Goal: Check status: Check status

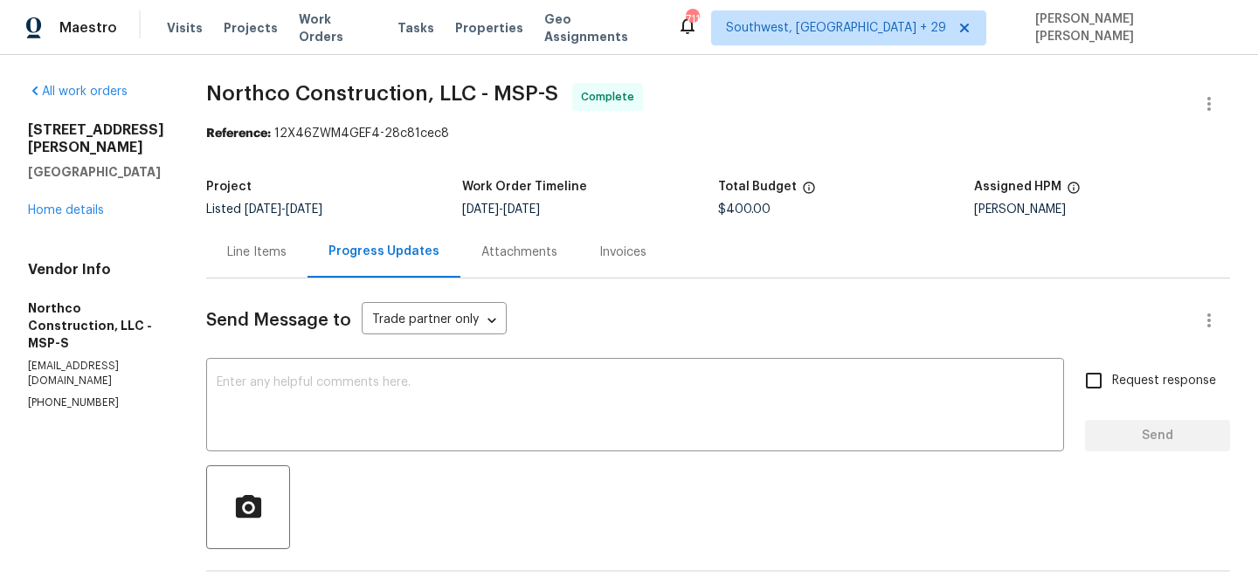
click at [259, 245] on div "Line Items" at bounding box center [256, 252] width 59 height 17
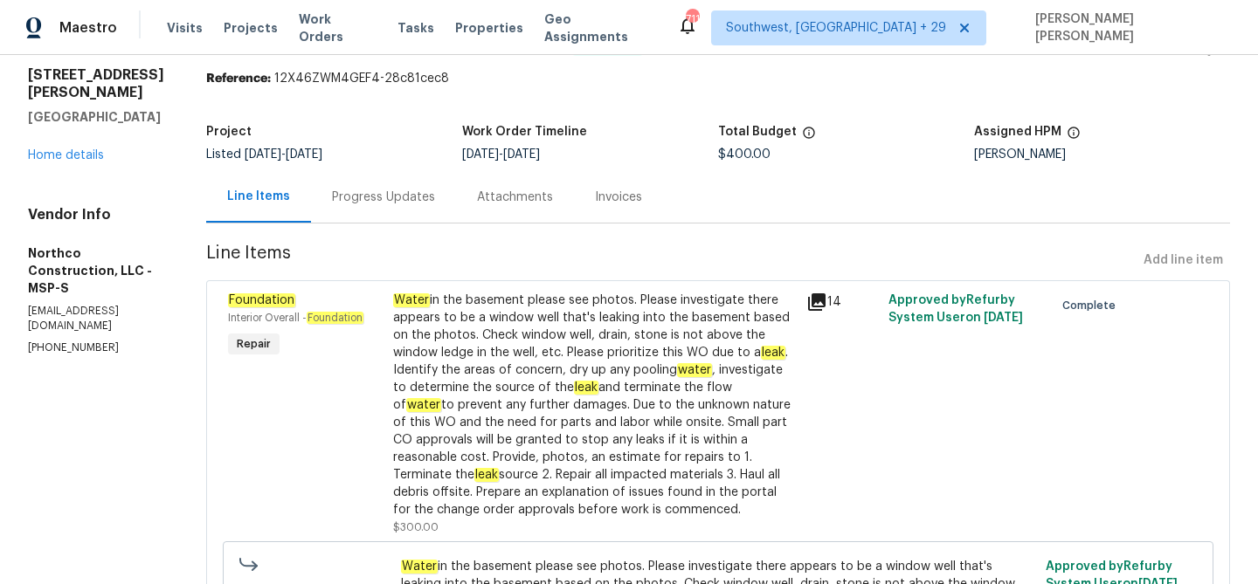
scroll to position [70, 0]
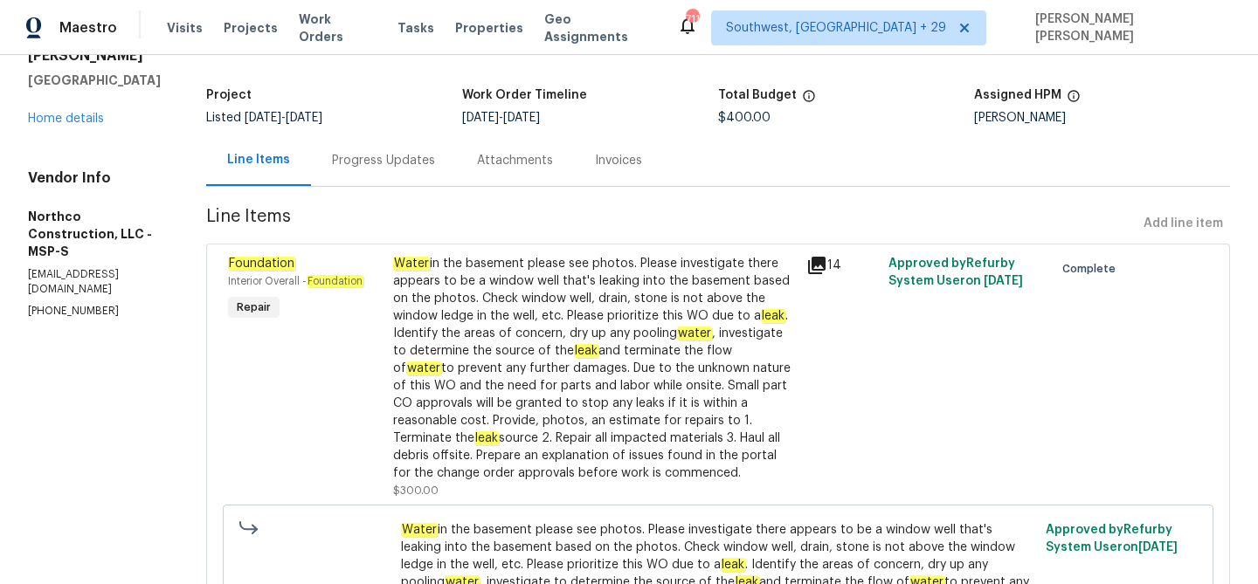
click at [383, 175] on div "Progress Updates" at bounding box center [383, 161] width 145 height 52
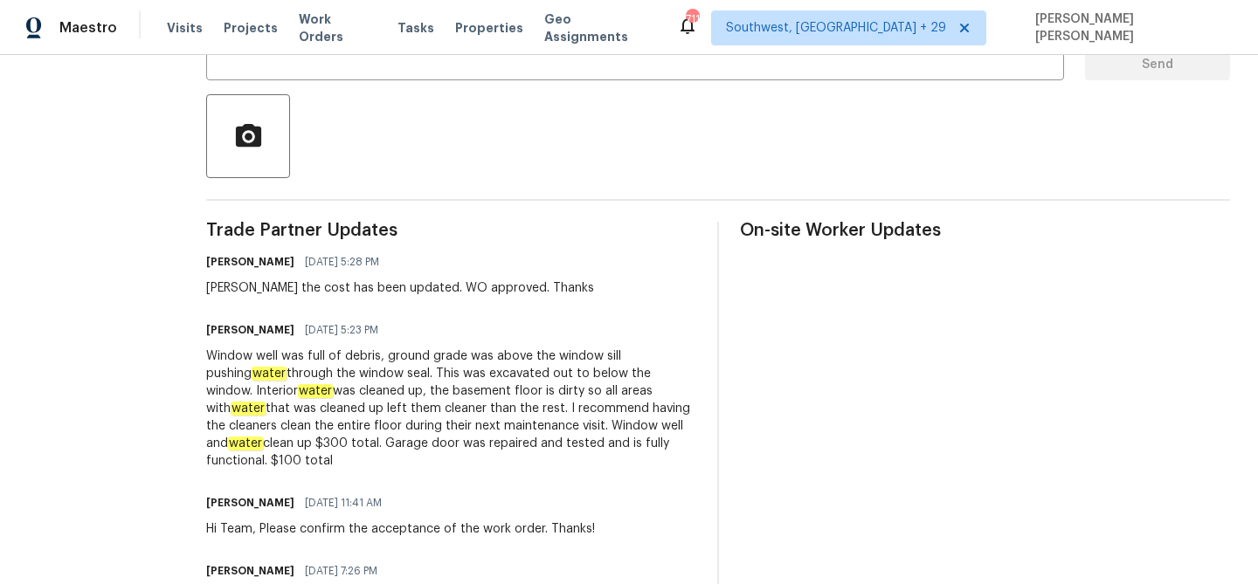
scroll to position [155, 0]
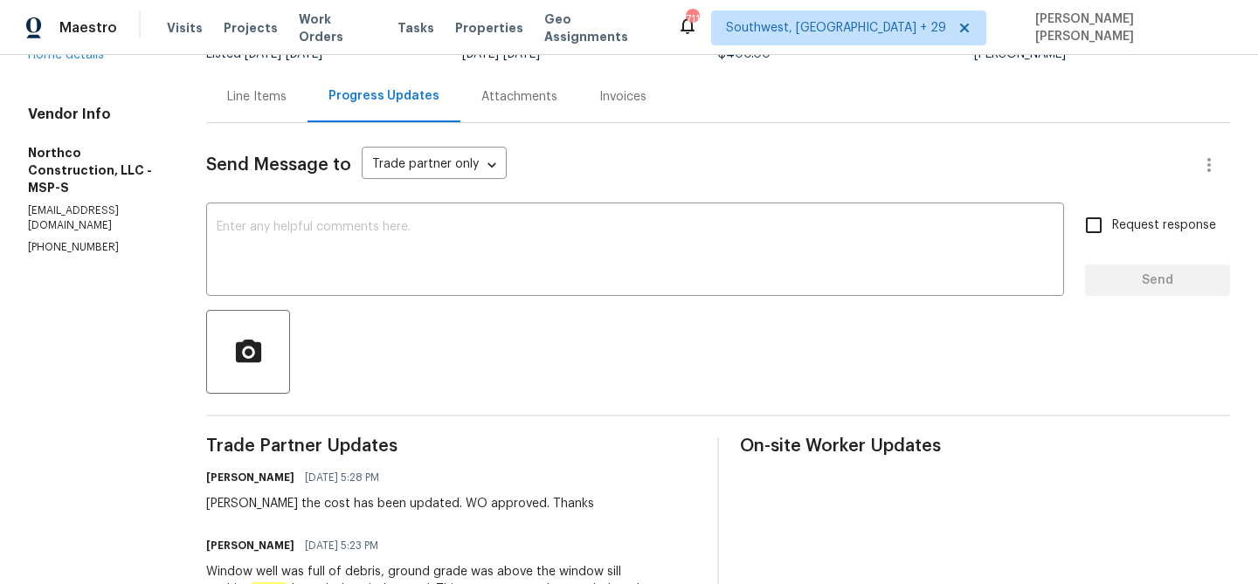
click at [268, 107] on div "Line Items" at bounding box center [256, 97] width 101 height 52
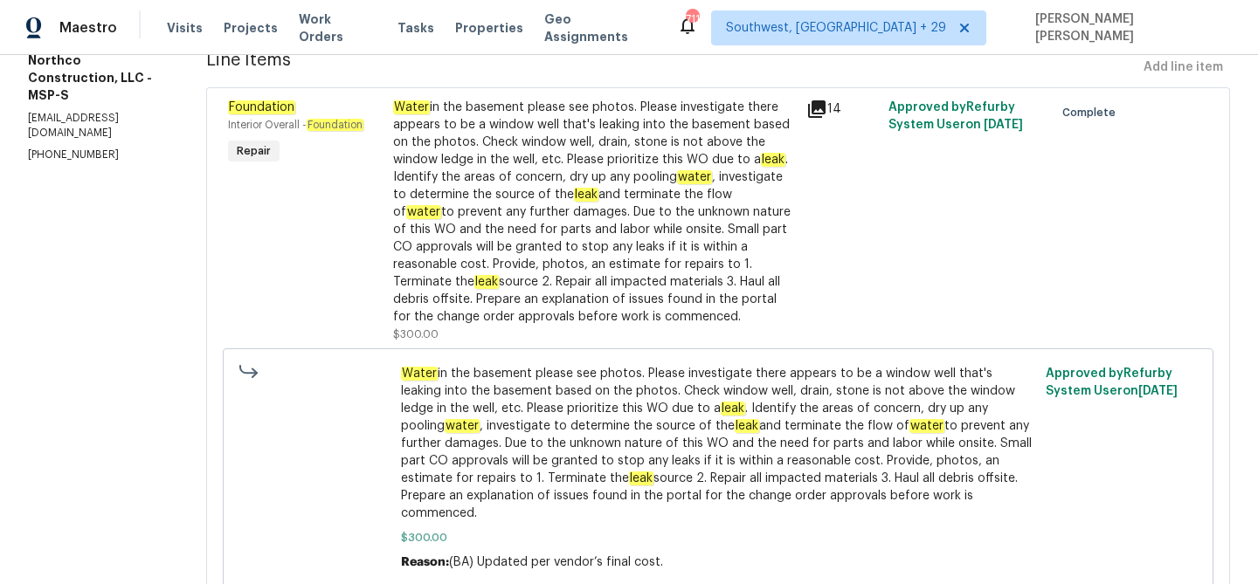
scroll to position [223, 0]
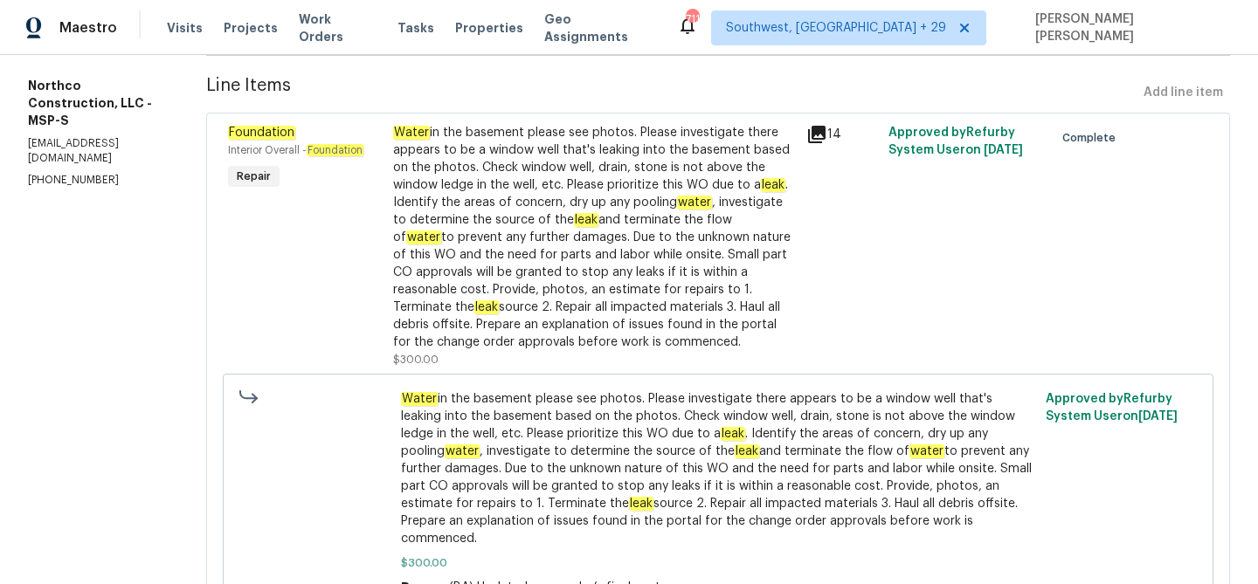
click at [454, 207] on div "Water in the basement please see photos. Please investigate there appears to be…" at bounding box center [594, 237] width 403 height 227
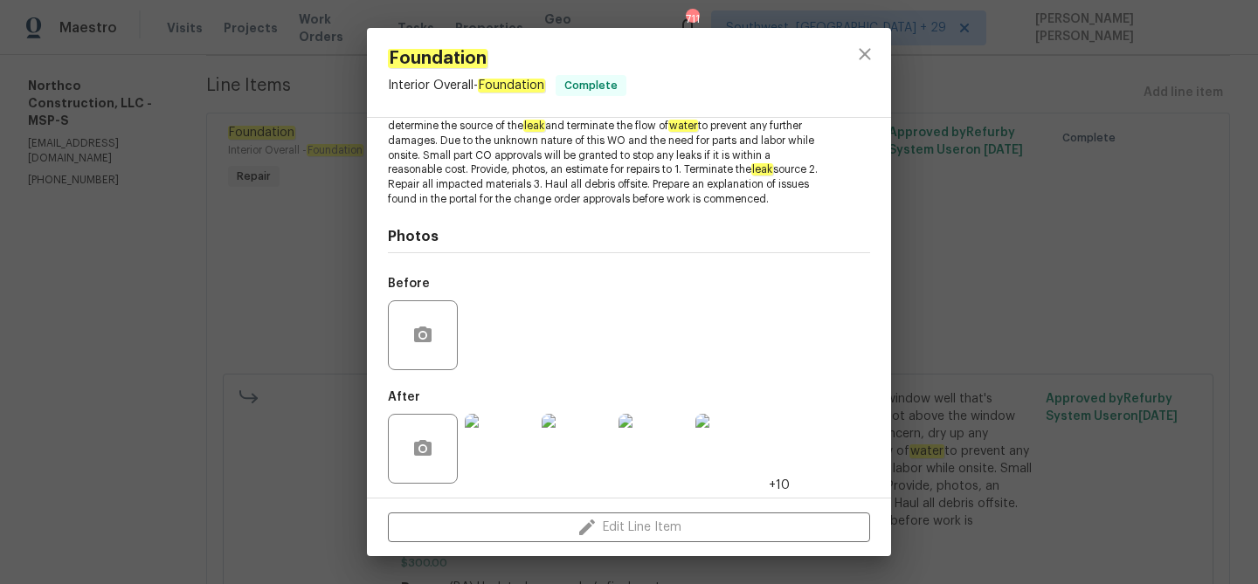
scroll to position [264, 0]
click at [507, 433] on img at bounding box center [500, 446] width 70 height 70
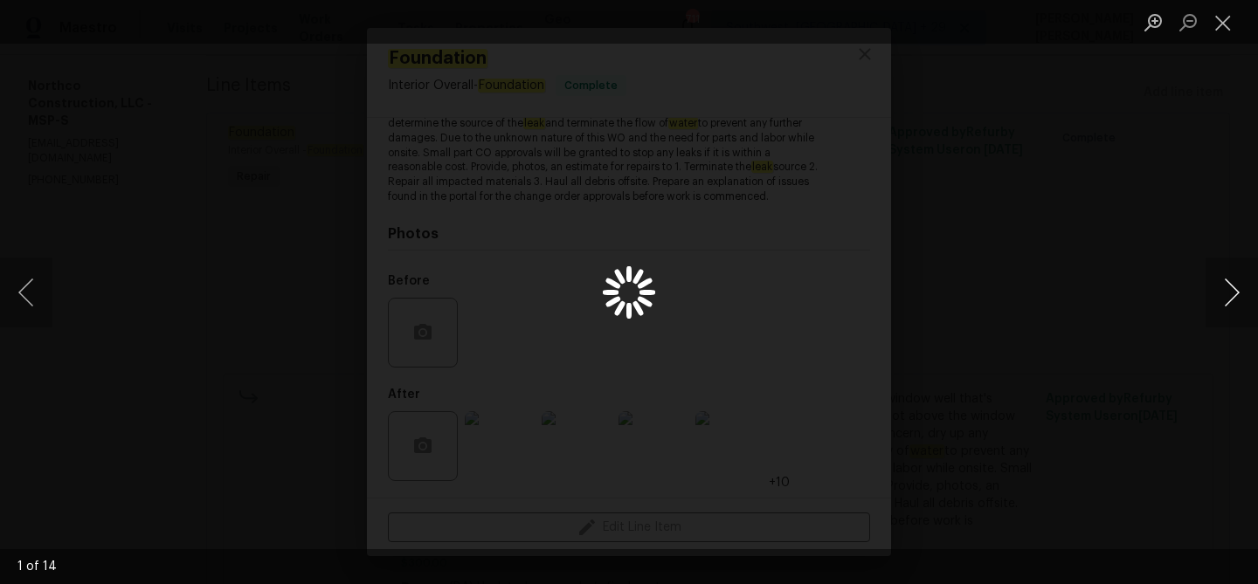
click at [1240, 294] on button "Next image" at bounding box center [1231, 293] width 52 height 70
click at [1099, 419] on div "Lightbox" at bounding box center [629, 292] width 1258 height 584
click at [1213, 329] on div "Lightbox" at bounding box center [629, 292] width 1258 height 584
click at [1176, 372] on div "Lightbox" at bounding box center [629, 292] width 1258 height 584
click at [287, 296] on div "Lightbox" at bounding box center [629, 292] width 1258 height 584
